Goal: Transaction & Acquisition: Purchase product/service

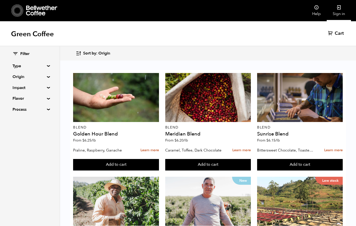
click at [343, 9] on link "Sign in" at bounding box center [338, 10] width 24 height 21
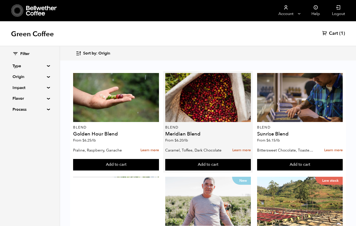
scroll to position [293, 0]
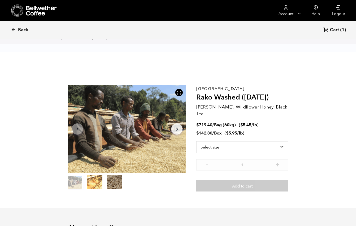
scroll to position [218, 214]
click at [217, 141] on select "Select size Bag (60kg) (132 lbs) Box (24 lbs)" at bounding box center [242, 147] width 92 height 12
select select "box"
click at [196, 141] on select "Select size Bag (60kg) (132 lbs) Box (24 lbs)" at bounding box center [242, 147] width 92 height 12
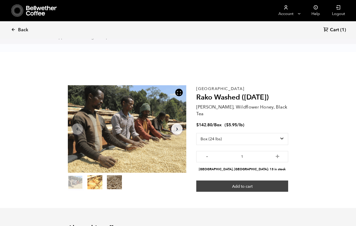
click at [233, 181] on button "Add to cart" at bounding box center [242, 187] width 92 height 12
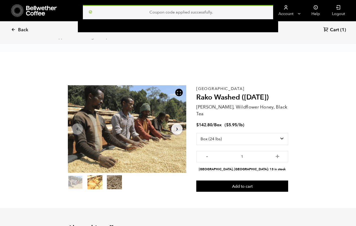
click at [12, 29] on div "Coupon code applied successfully. {"cart_contents_count":2}" at bounding box center [178, 16] width 356 height 32
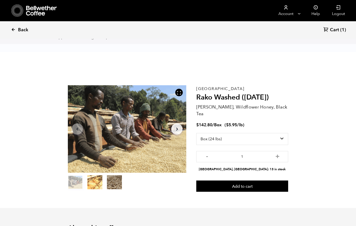
click at [26, 32] on span "Back" at bounding box center [23, 30] width 10 height 6
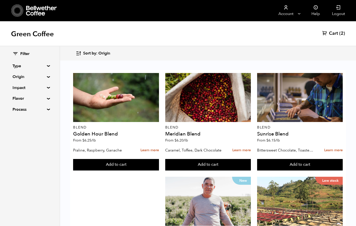
scroll to position [360, 0]
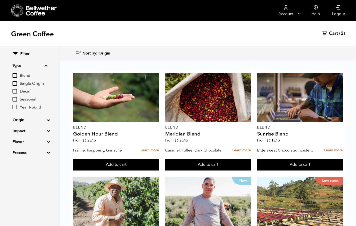
click at [16, 91] on input "Decaf" at bounding box center [15, 91] width 5 height 5
checkbox input "true"
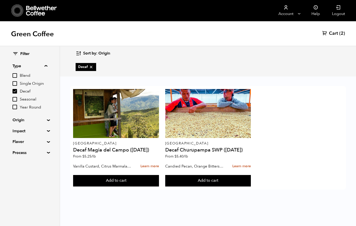
scroll to position [0, 0]
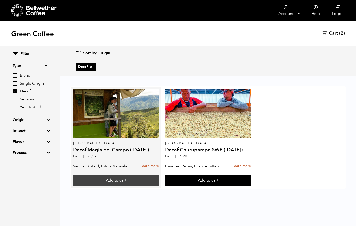
click at [93, 182] on button "Add to cart" at bounding box center [116, 181] width 86 height 12
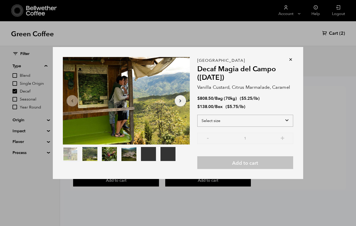
click at [232, 119] on select "Select size Bag (70kg) (154 lbs) Box (24 lbs)" at bounding box center [245, 121] width 96 height 12
select select "box"
click at [197, 115] on select "Select size Bag (70kg) (154 lbs) Box (24 lbs)" at bounding box center [245, 121] width 96 height 12
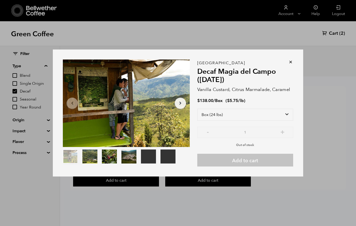
click at [290, 62] on icon at bounding box center [290, 62] width 5 height 5
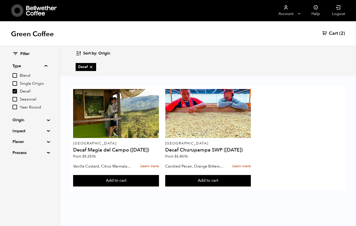
click at [93, 67] on icon at bounding box center [91, 67] width 5 height 5
checkbox input "false"
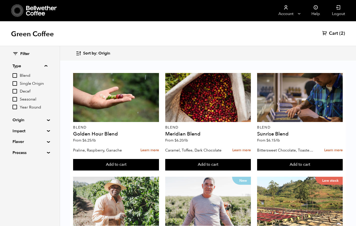
scroll to position [348, 0]
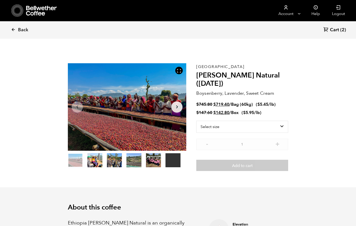
scroll to position [218, 214]
click at [230, 126] on select "Select size Bag (60kg) (132 lbs) Box (24 lbs)" at bounding box center [242, 127] width 92 height 12
select select "box"
click at [196, 121] on select "Select size Bag (60kg) (132 lbs) Box (24 lbs)" at bounding box center [242, 127] width 92 height 12
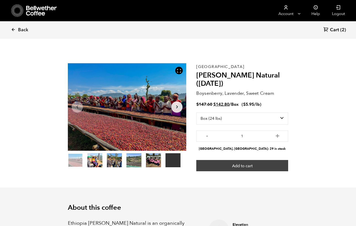
click at [235, 167] on button "Add to cart" at bounding box center [242, 166] width 92 height 12
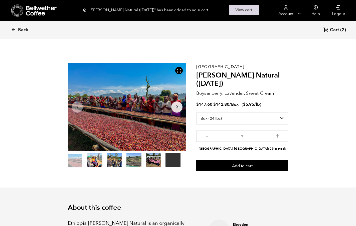
click at [237, 8] on link "View cart" at bounding box center [244, 10] width 30 height 10
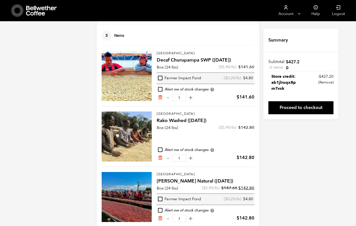
scroll to position [37, 0]
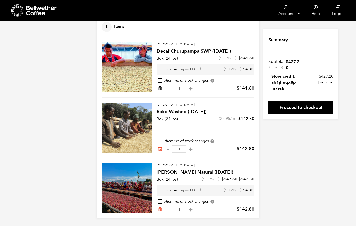
click at [160, 86] on icon "Remove from cart" at bounding box center [160, 88] width 5 height 5
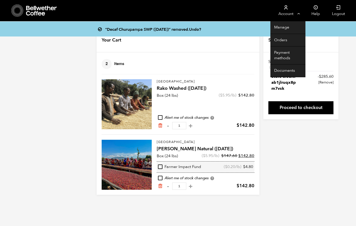
click at [295, 17] on link "Account" at bounding box center [285, 10] width 31 height 21
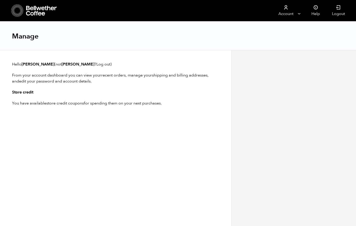
click at [35, 13] on icon at bounding box center [41, 11] width 31 height 10
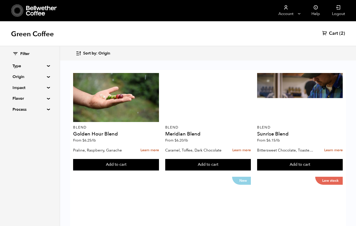
scroll to position [229, 0]
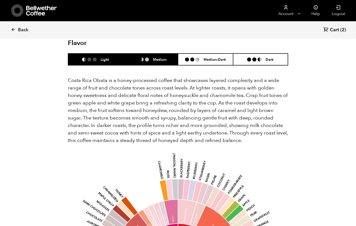
scroll to position [503, 0]
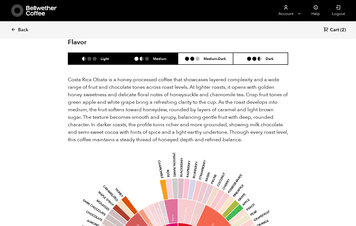
click at [156, 57] on h6 "Medium" at bounding box center [160, 59] width 14 height 4
click at [109, 57] on h6 "Light" at bounding box center [105, 59] width 8 height 4
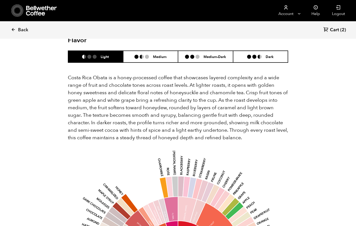
scroll to position [504, 0]
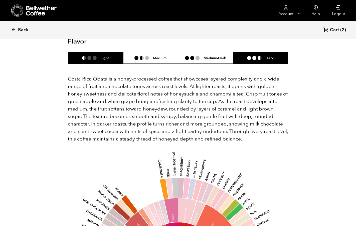
click at [249, 52] on li "Dark" at bounding box center [260, 58] width 55 height 12
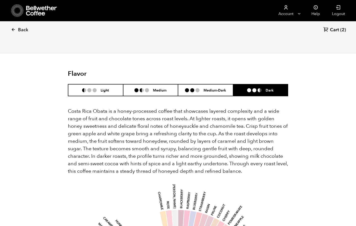
scroll to position [465, 0]
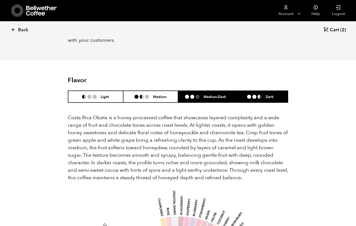
click at [213, 95] on h6 "Medium-Dark" at bounding box center [214, 97] width 23 height 4
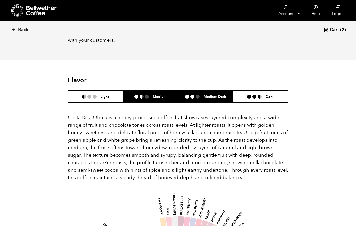
click at [166, 95] on h6 "Medium" at bounding box center [160, 97] width 14 height 4
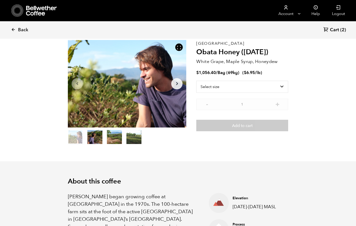
scroll to position [0, 0]
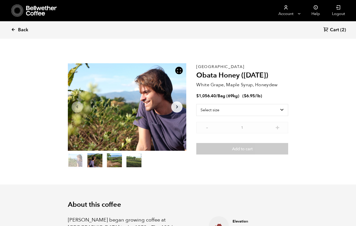
click at [24, 32] on span "Back" at bounding box center [23, 30] width 10 height 6
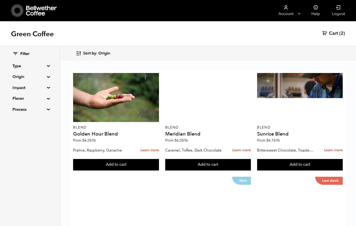
scroll to position [409, 0]
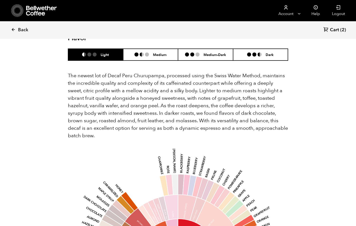
scroll to position [539, 0]
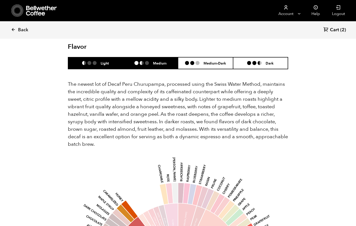
click at [143, 65] on ul at bounding box center [143, 63] width 19 height 4
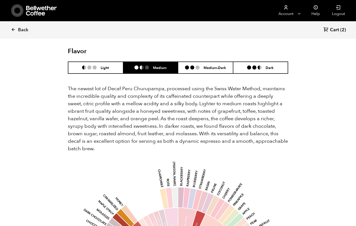
scroll to position [527, 0]
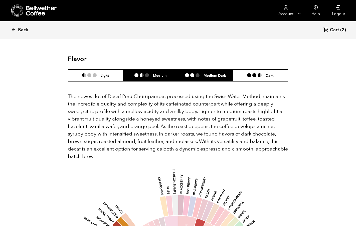
click at [204, 80] on li "Medium-Dark" at bounding box center [205, 76] width 55 height 12
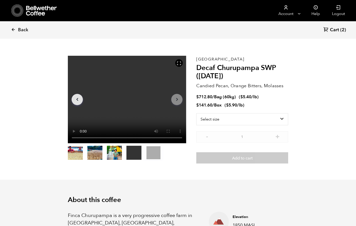
scroll to position [0, 0]
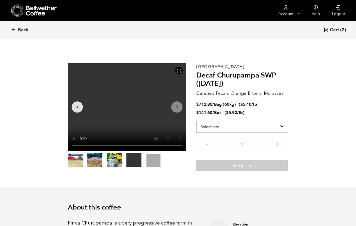
click at [217, 124] on select "Select size Bag (60kg) (132 lbs) Box (24 lbs)" at bounding box center [242, 127] width 92 height 12
select select "box"
click at [196, 121] on select "Select size Bag (60kg) (132 lbs) Box (24 lbs)" at bounding box center [242, 127] width 92 height 12
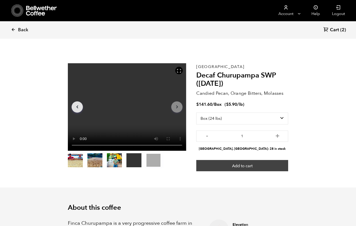
click at [232, 167] on button "Add to cart" at bounding box center [242, 166] width 92 height 12
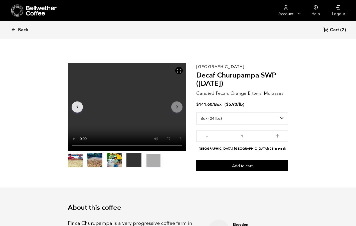
click at [332, 30] on span "Cart" at bounding box center [334, 30] width 9 height 6
